Goal: Navigation & Orientation: Find specific page/section

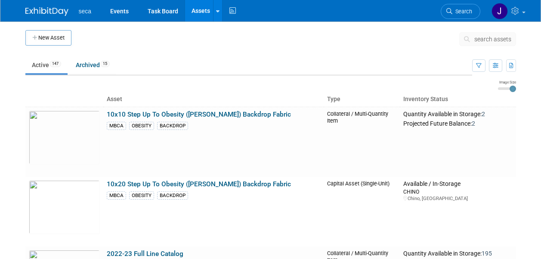
click at [56, 5] on link at bounding box center [51, 7] width 53 height 7
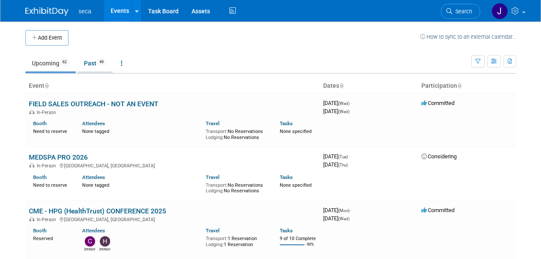
click at [94, 64] on link "Past 49" at bounding box center [94, 63] width 35 height 16
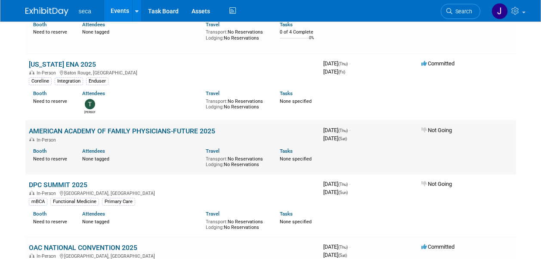
scroll to position [215, 0]
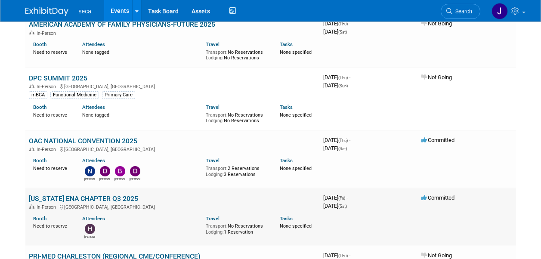
click at [71, 196] on link "[US_STATE] ENA CHAPTER Q3 2025" at bounding box center [83, 199] width 109 height 8
